Goal: Task Accomplishment & Management: Manage account settings

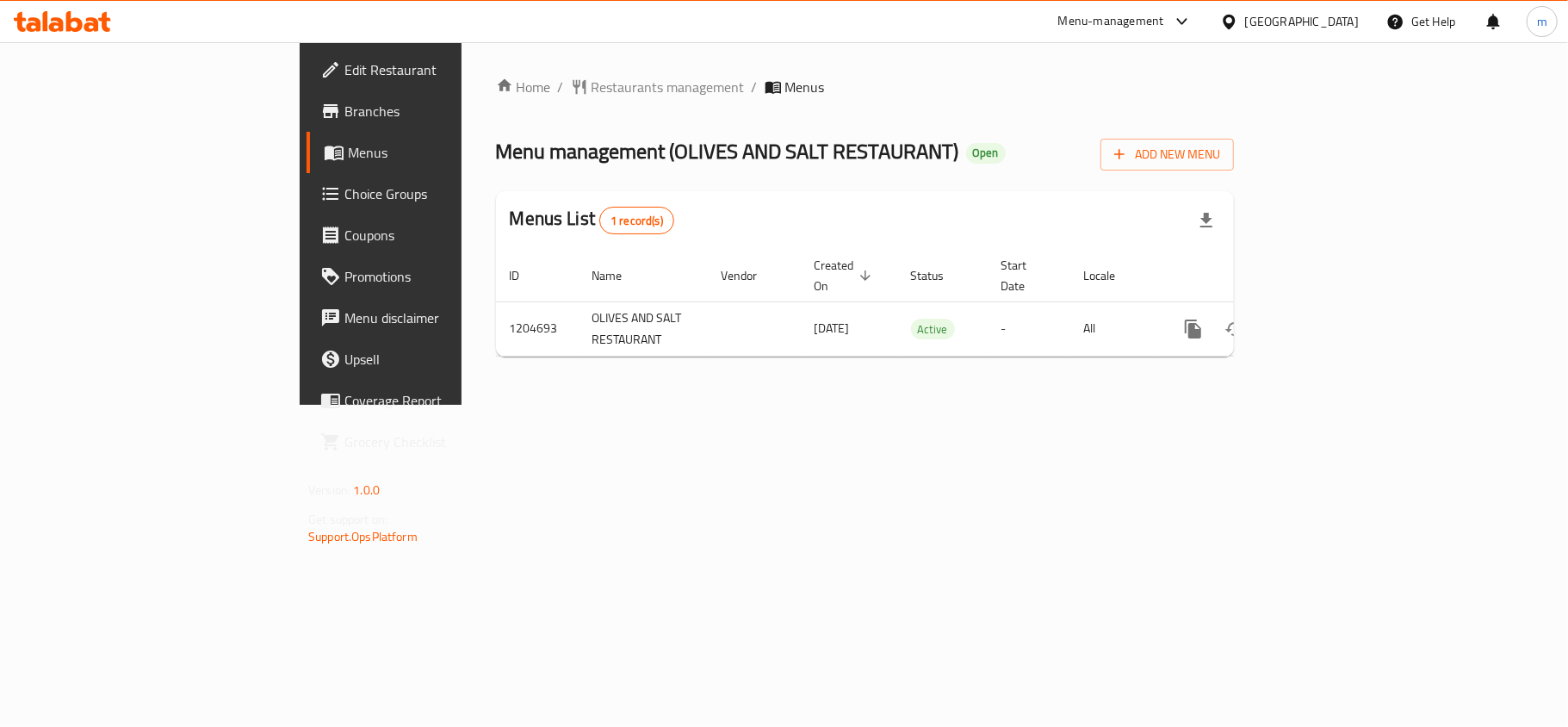
click at [345, 191] on span "Choice Groups" at bounding box center [446, 193] width 203 height 21
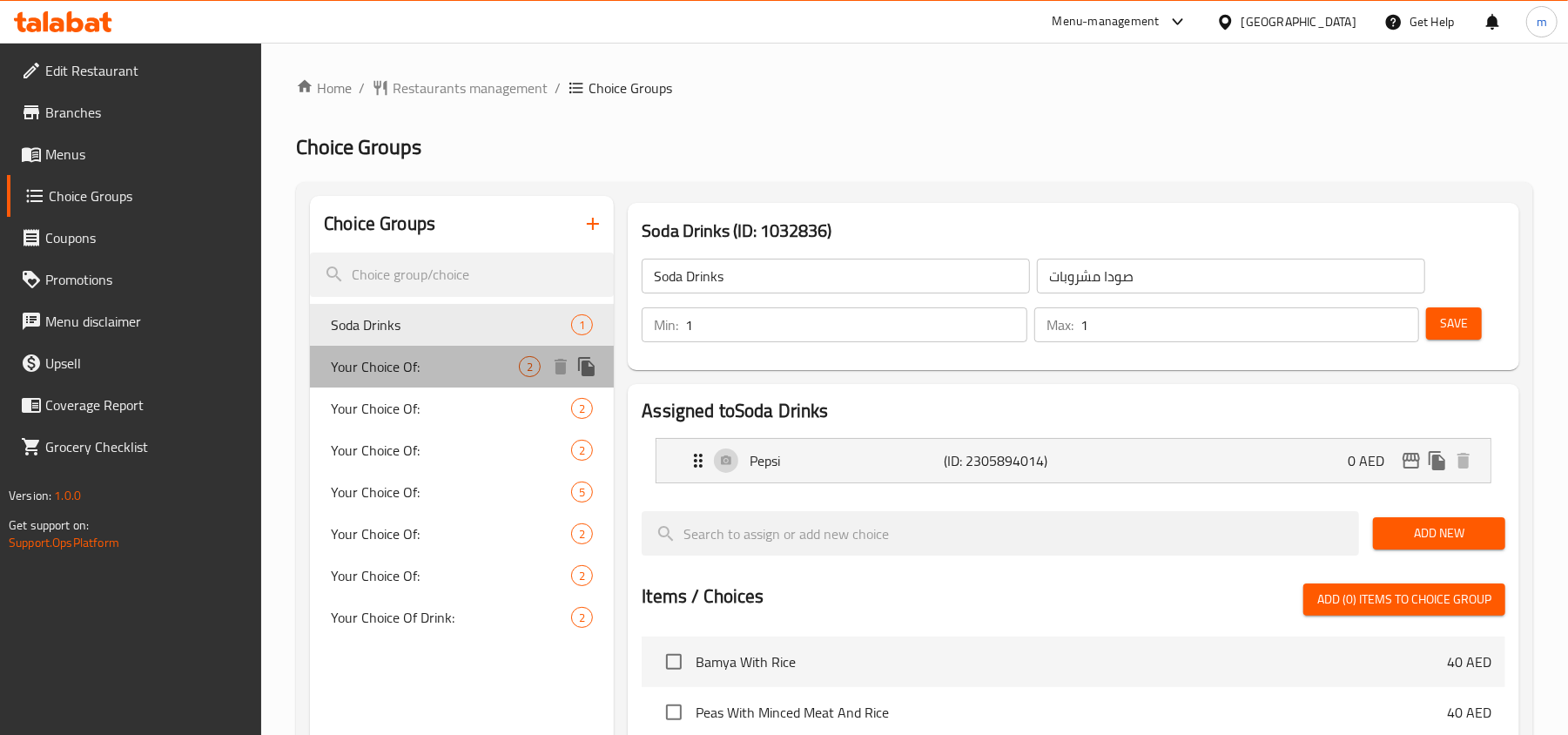
click at [416, 374] on span "Your Choice Of:" at bounding box center [425, 366] width 188 height 21
type input "Your Choice Of:"
type input "إختيارك من:"
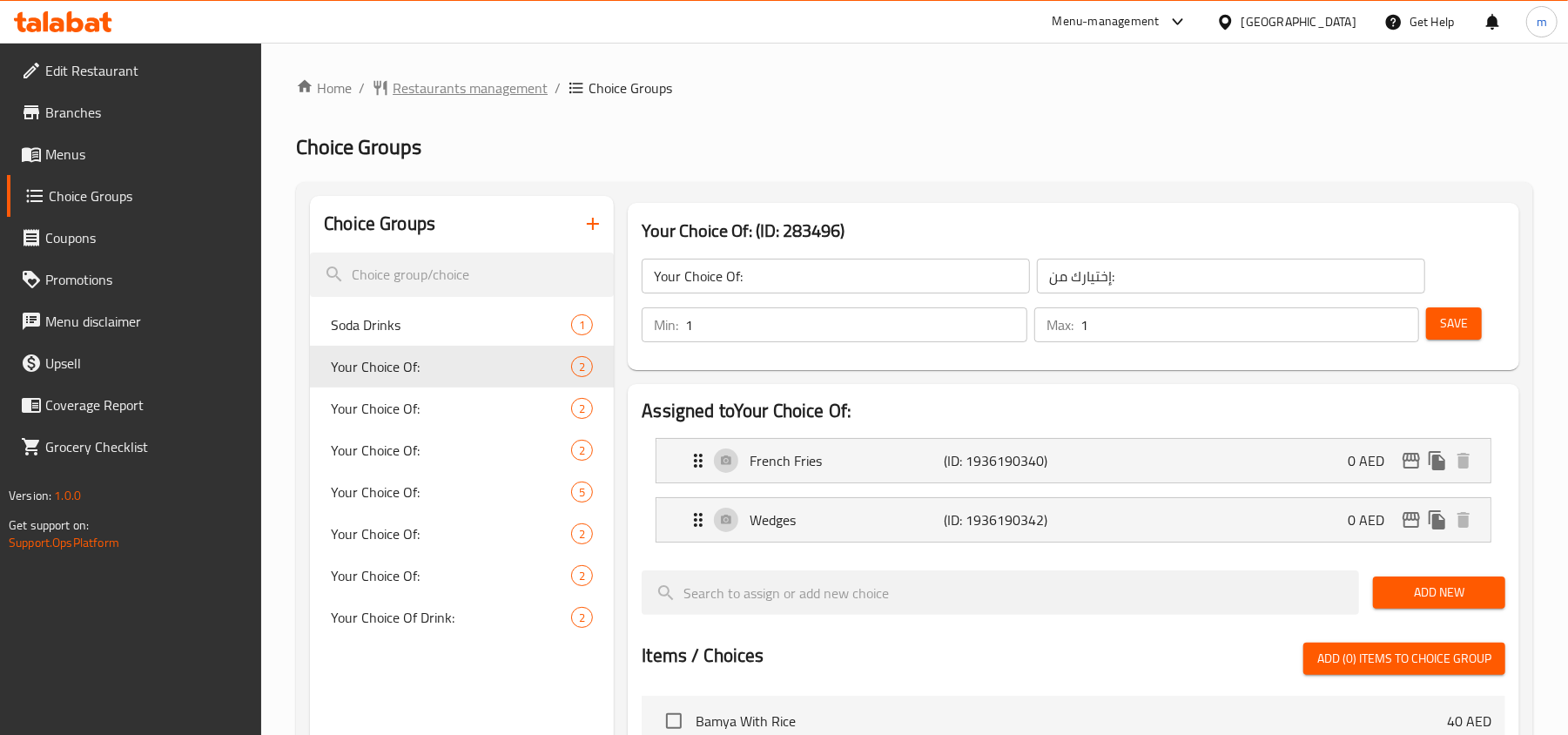
click at [485, 78] on span "Restaurants management" at bounding box center [470, 88] width 155 height 21
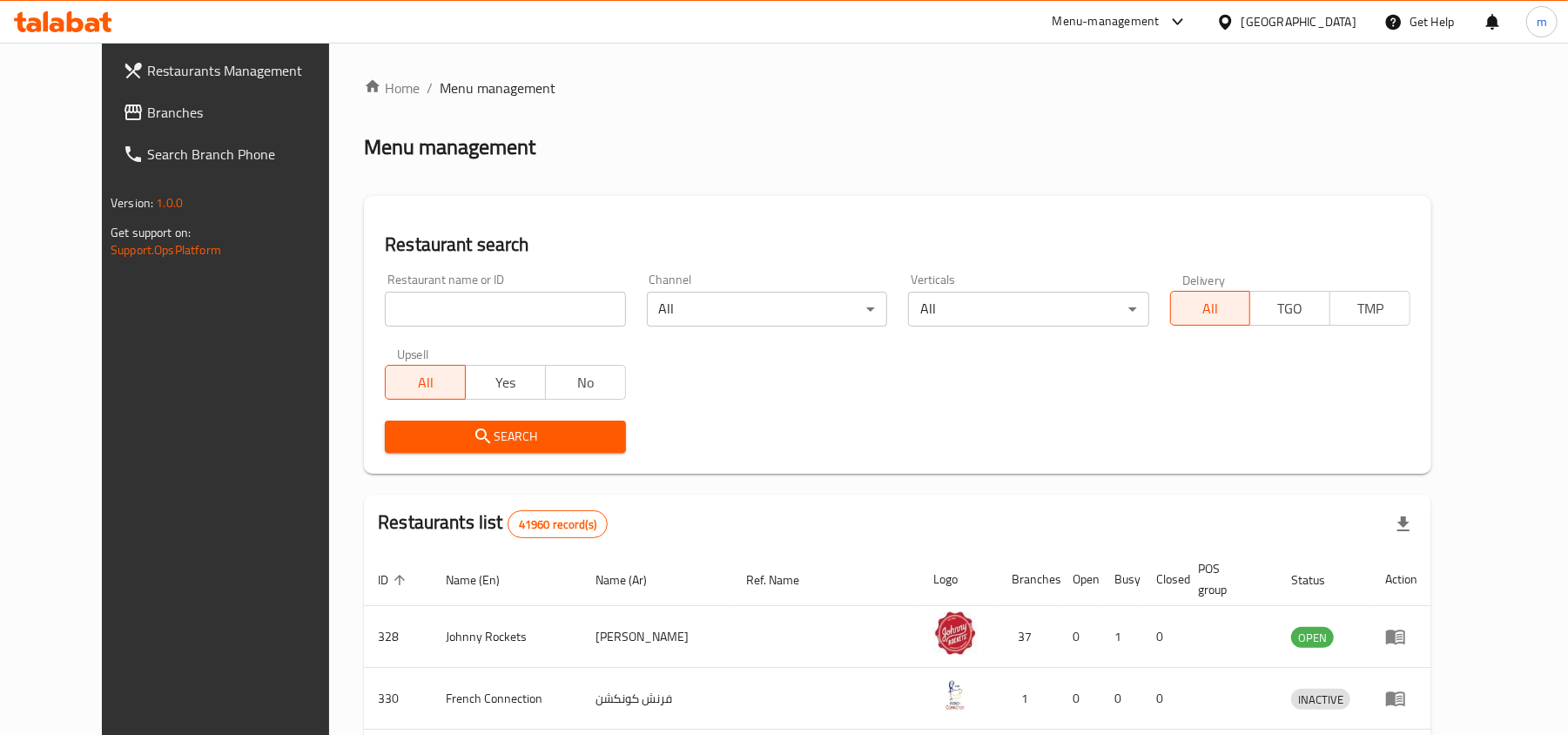
click at [148, 112] on span "Branches" at bounding box center [249, 112] width 203 height 21
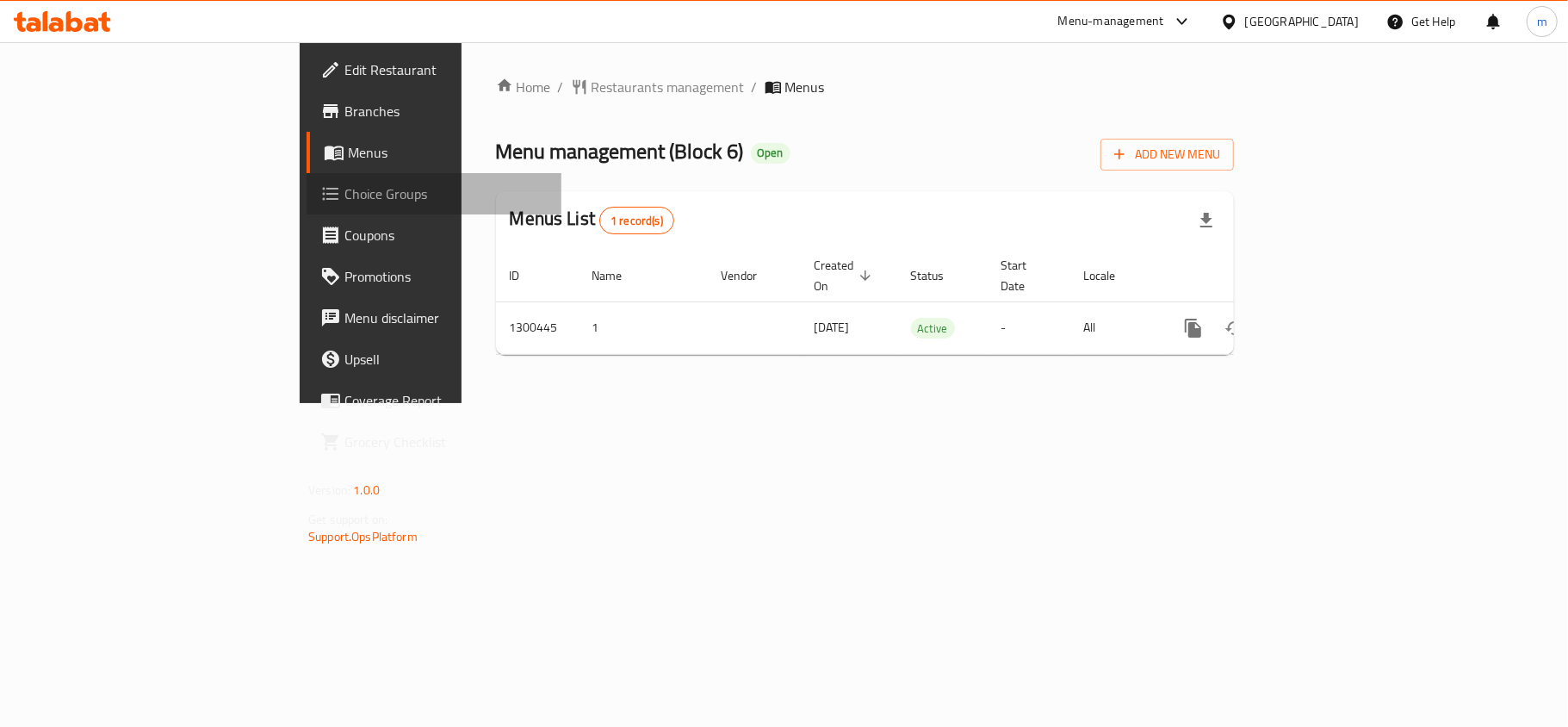
click at [345, 192] on span "Choice Groups" at bounding box center [446, 193] width 203 height 21
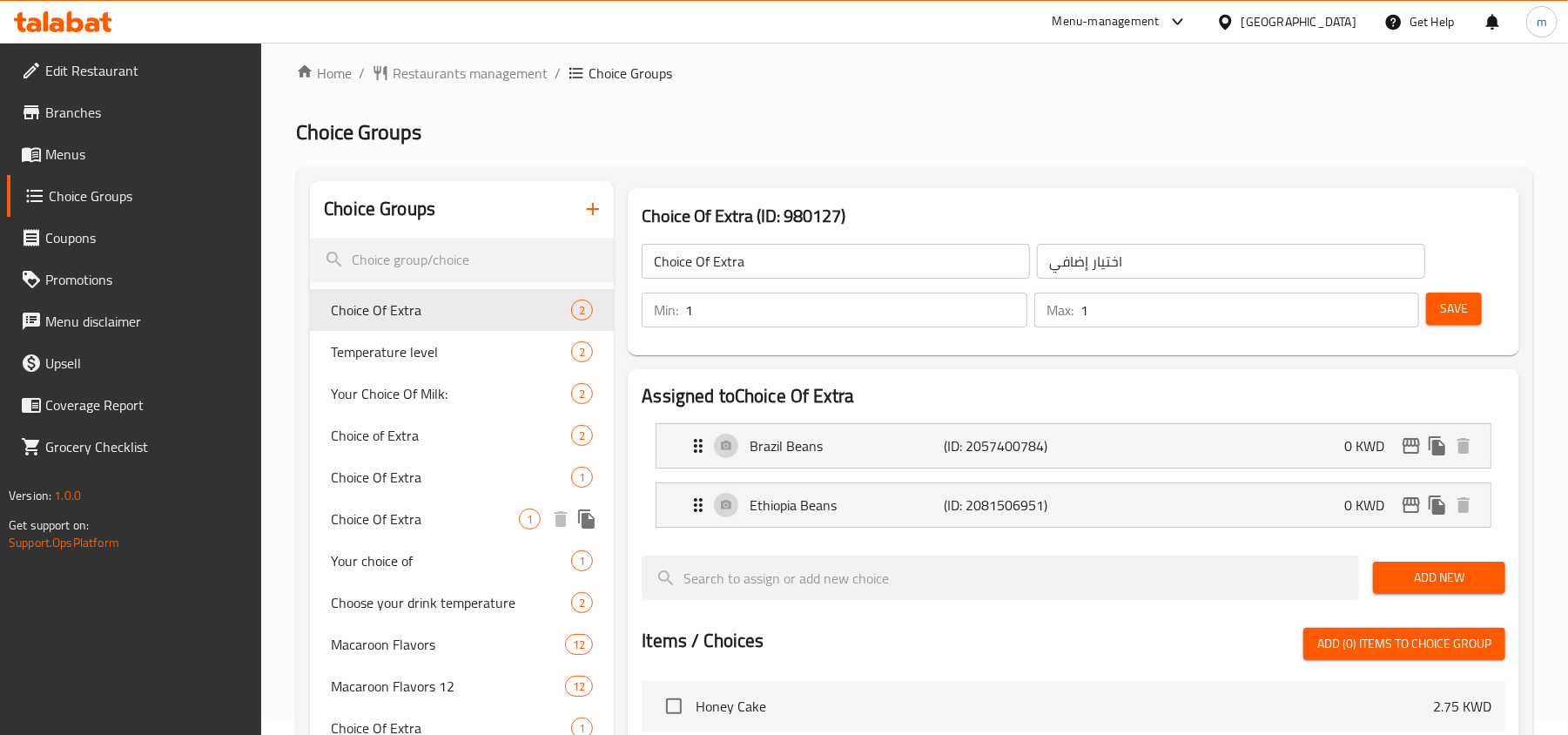
scroll to position [579, 0]
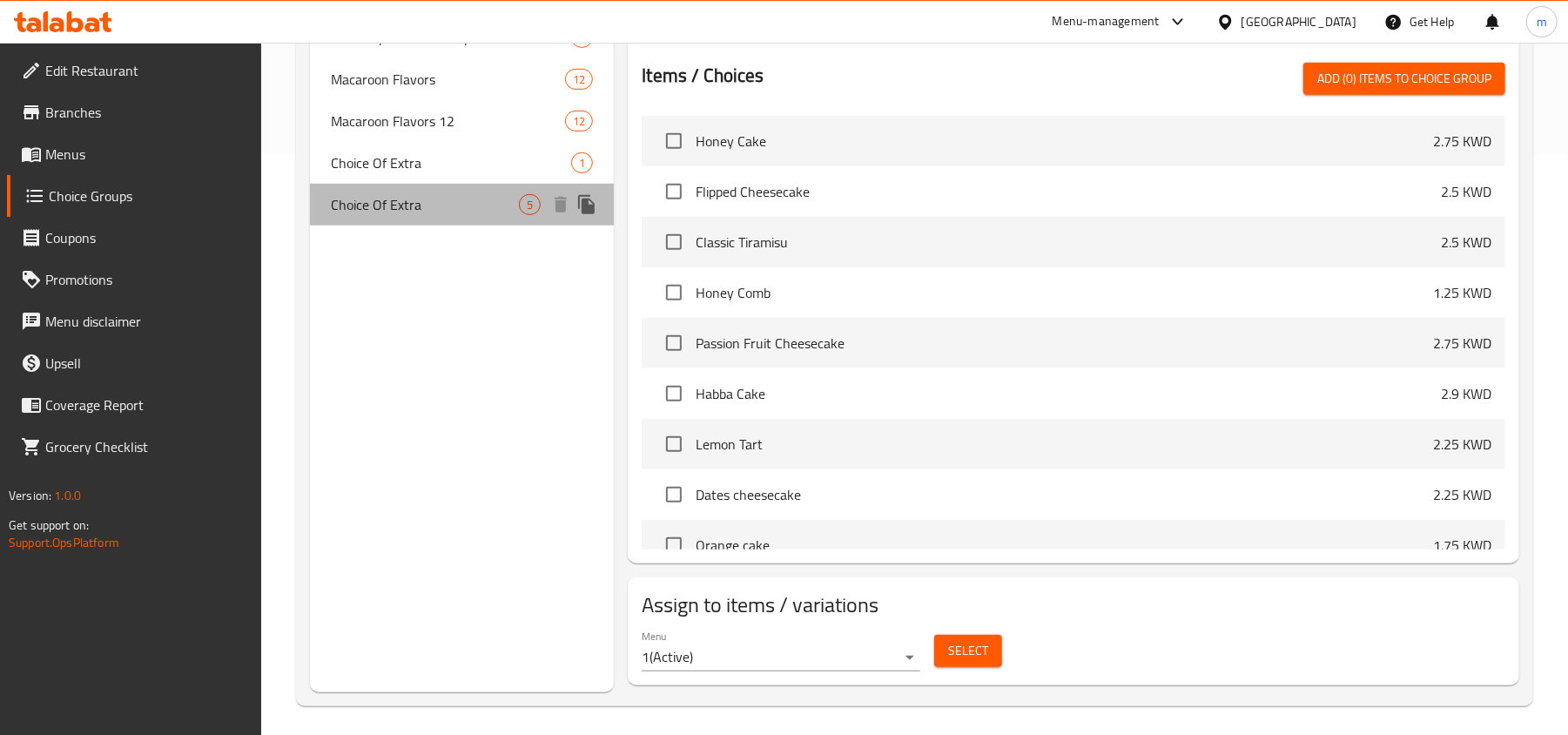
click at [397, 194] on span "Choice Of Extra" at bounding box center [425, 204] width 188 height 21
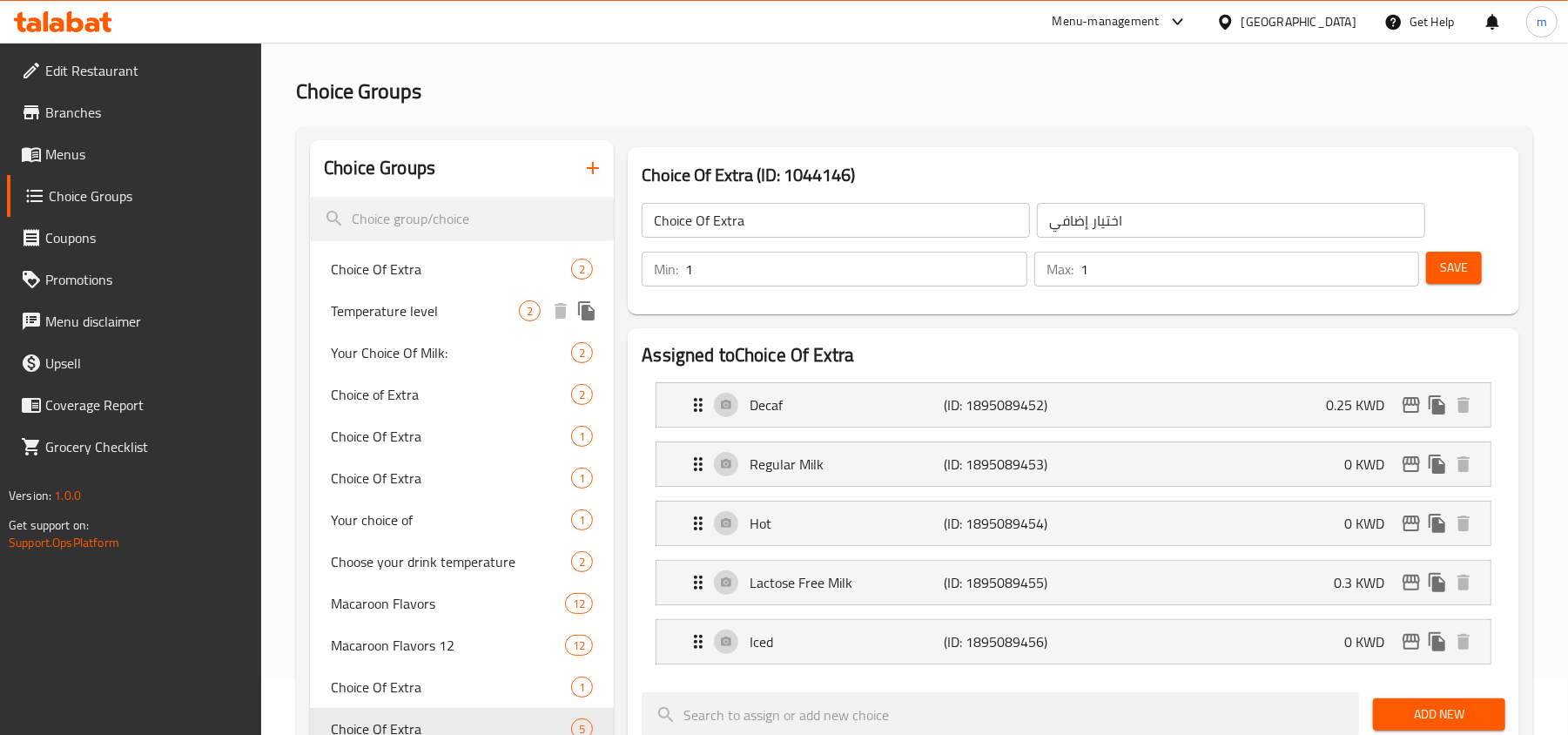
scroll to position [0, 0]
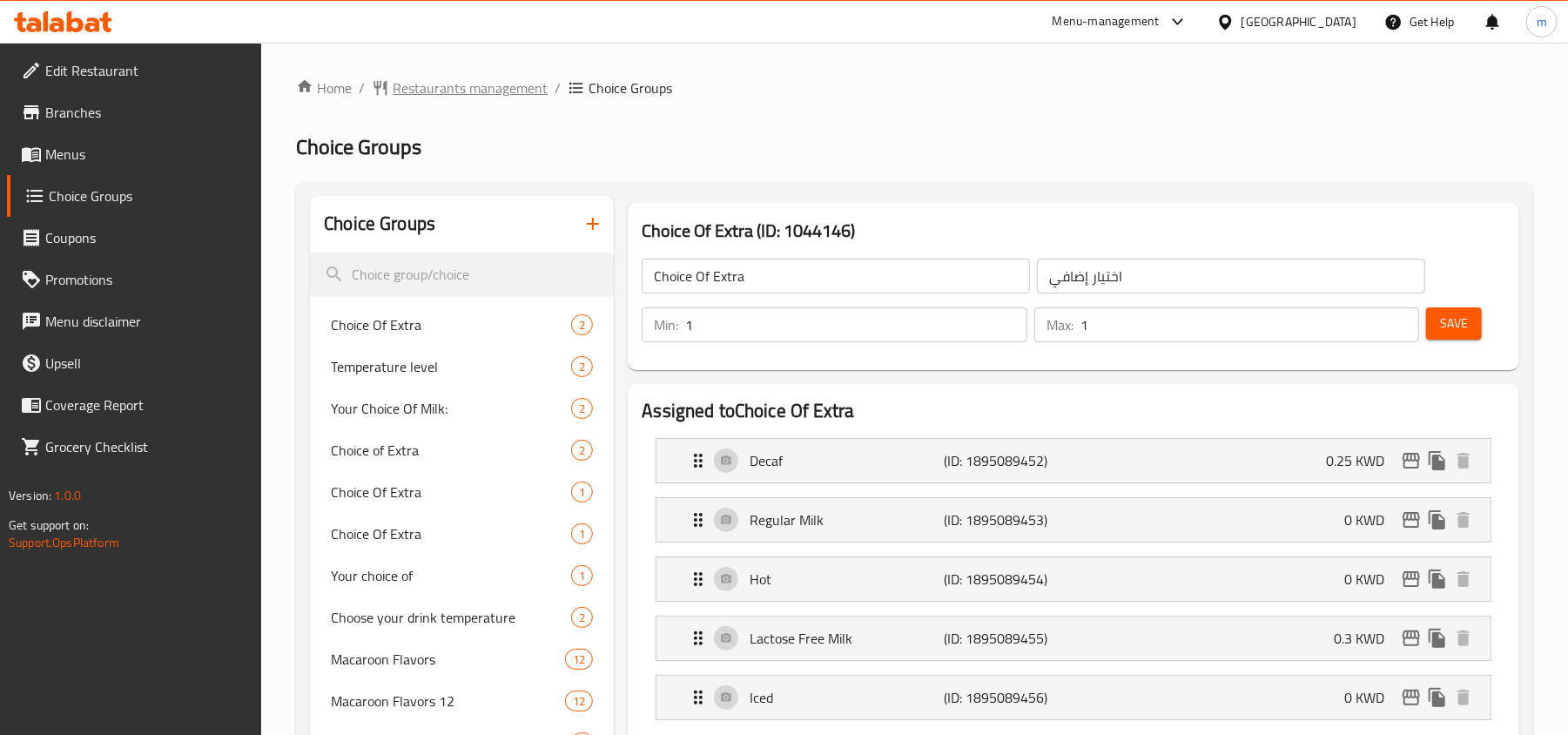
click at [488, 88] on span "Restaurants management" at bounding box center [470, 88] width 155 height 21
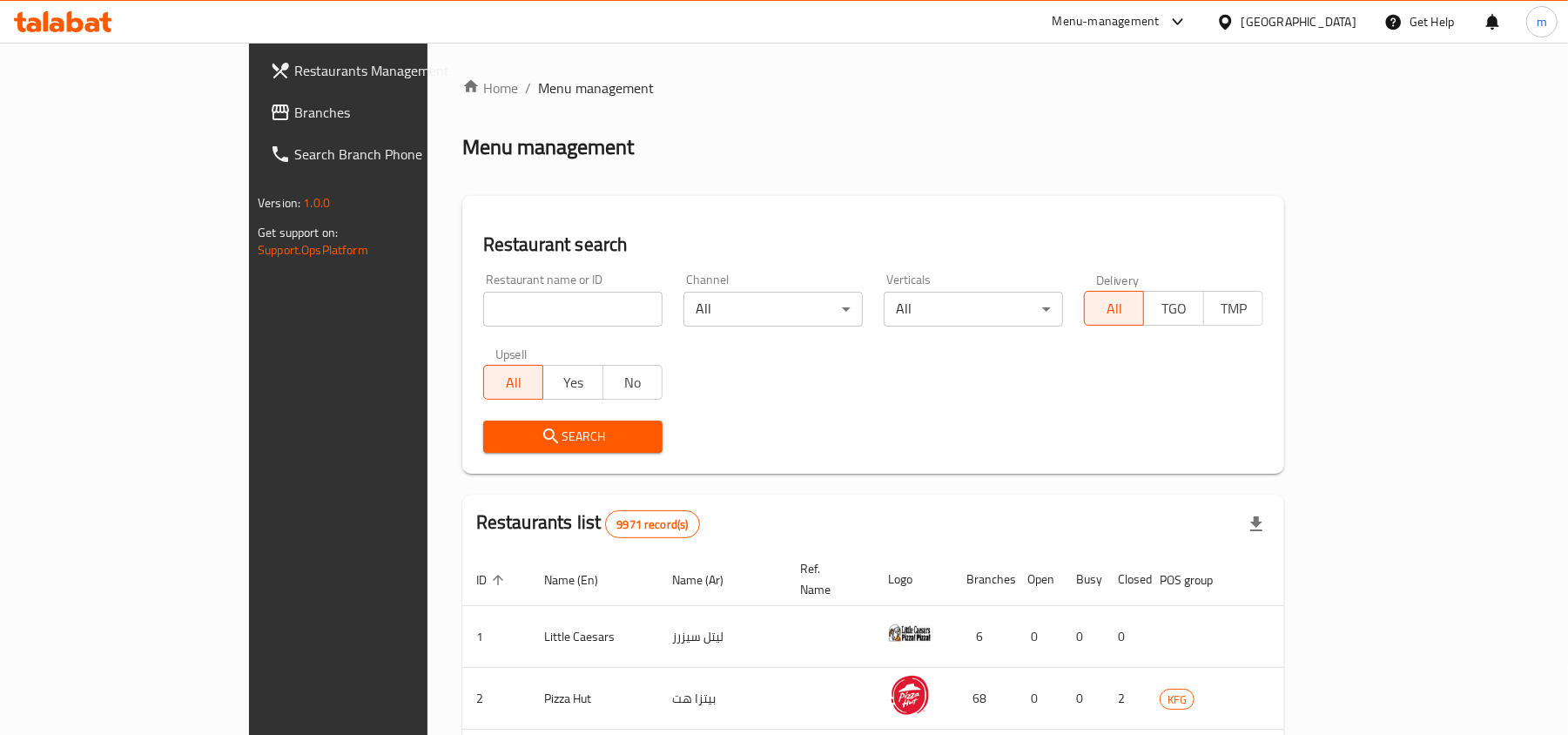
click at [294, 106] on span "Branches" at bounding box center [396, 112] width 203 height 21
